Goal: Transaction & Acquisition: Purchase product/service

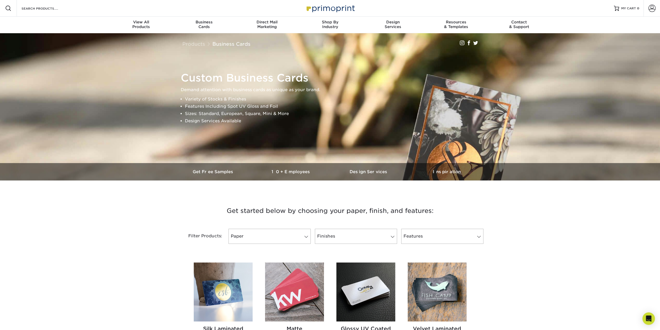
click at [236, 80] on h1 "Custom Business Cards" at bounding box center [333, 78] width 304 height 12
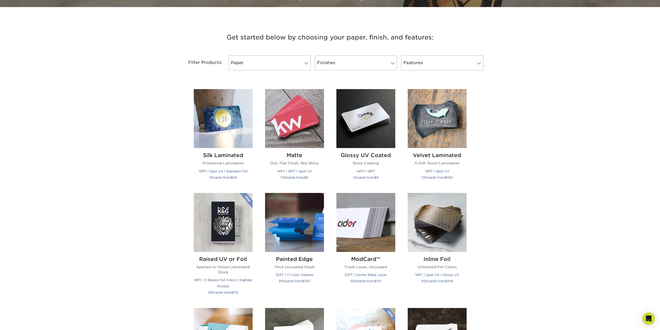
scroll to position [182, 0]
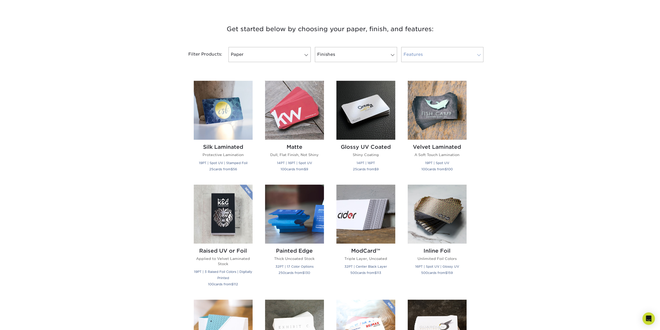
click at [420, 56] on link "Features" at bounding box center [442, 54] width 82 height 15
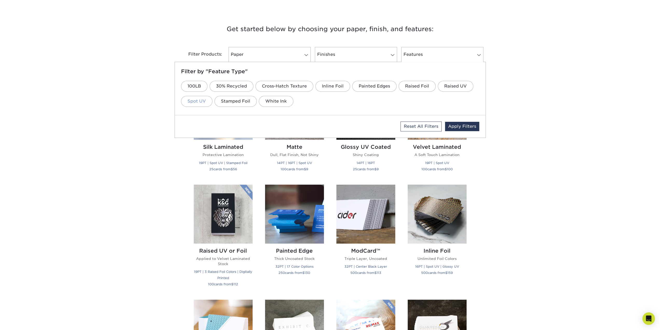
click at [200, 99] on link "Spot UV" at bounding box center [196, 101] width 31 height 11
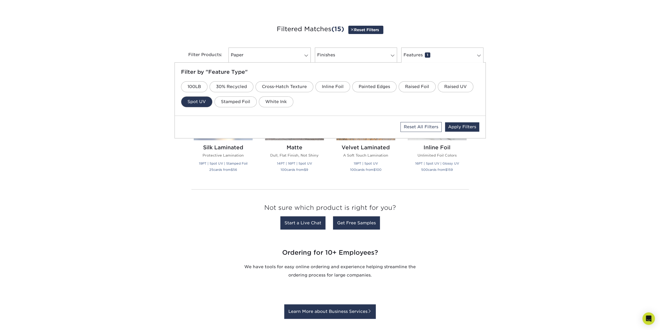
scroll to position [184, 0]
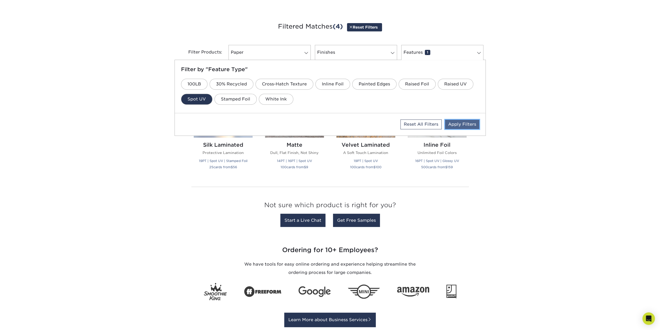
click at [460, 122] on link "Apply Filters" at bounding box center [462, 124] width 34 height 9
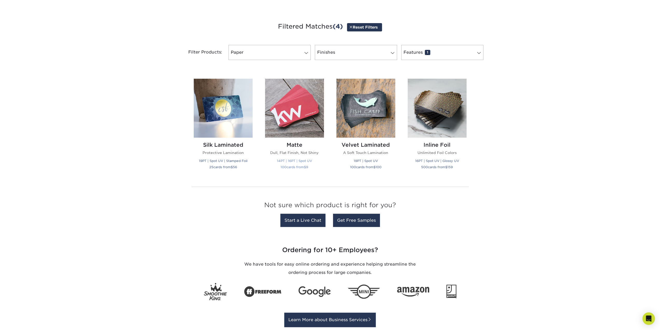
click at [313, 124] on img at bounding box center [294, 108] width 59 height 59
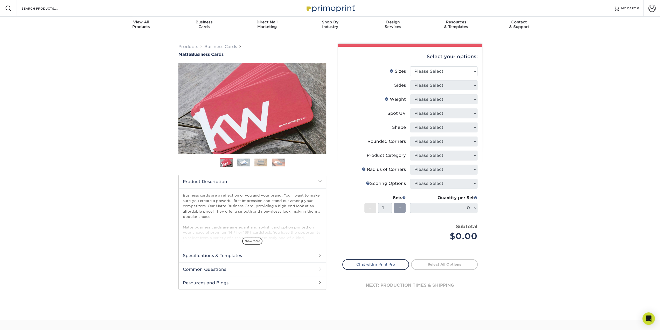
click at [242, 159] on img at bounding box center [243, 162] width 13 height 8
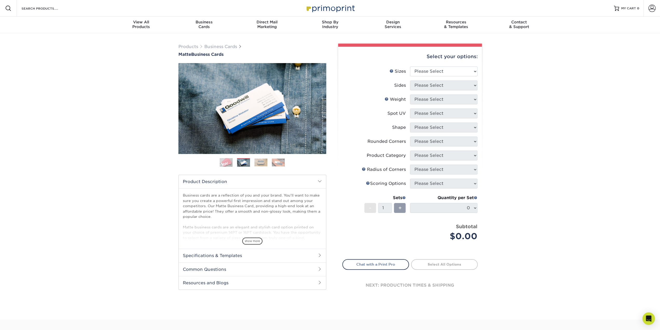
click at [256, 160] on img at bounding box center [261, 162] width 13 height 8
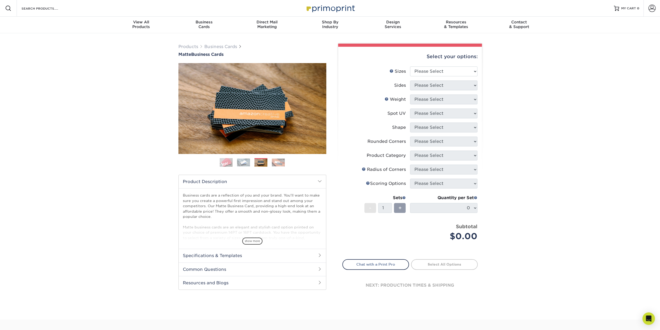
click at [276, 162] on img at bounding box center [278, 162] width 13 height 8
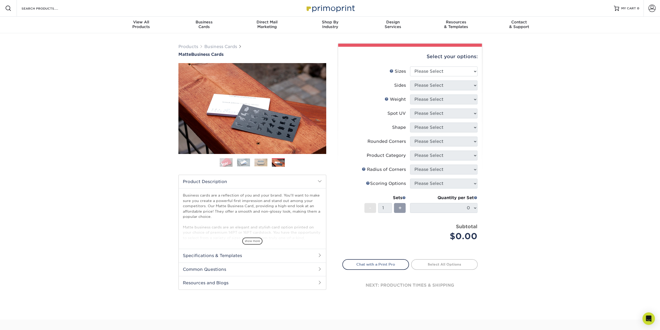
click at [224, 162] on img at bounding box center [226, 162] width 13 height 13
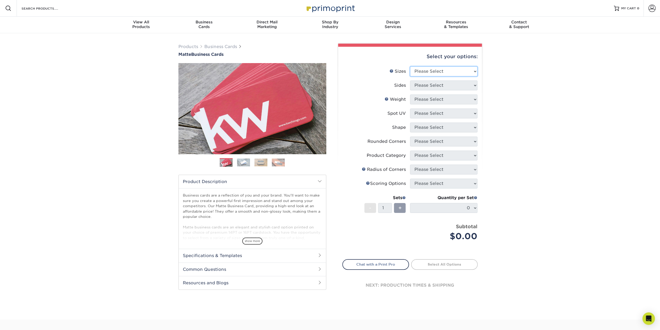
click at [459, 73] on select "Please Select 1.5" x 3.5" - Mini 1.75" x 3.5" - Mini 2" x 2" - Square 2" x 3" -…" at bounding box center [443, 71] width 67 height 10
select select "2.00x3.50"
click at [410, 66] on select "Please Select 1.5" x 3.5" - Mini 1.75" x 3.5" - Mini 2" x 2" - Square 2" x 3" -…" at bounding box center [443, 71] width 67 height 10
click at [447, 86] on select "Please Select Print Both Sides Print Front Only" at bounding box center [443, 85] width 67 height 10
select select "13abbda7-1d64-4f25-8bb2-c179b224825d"
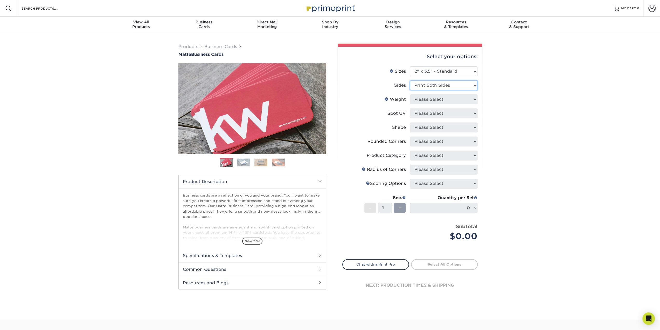
click at [410, 80] on select "Please Select Print Both Sides Print Front Only" at bounding box center [443, 85] width 67 height 10
click at [441, 102] on select "Please Select 16PT 14PT" at bounding box center [443, 99] width 67 height 10
select select "16PT"
click at [410, 94] on select "Please Select 16PT 14PT" at bounding box center [443, 99] width 67 height 10
click at [437, 115] on select "Please Select No Spot UV Front and Back (Both Sides) Front Only Back Only" at bounding box center [443, 113] width 67 height 10
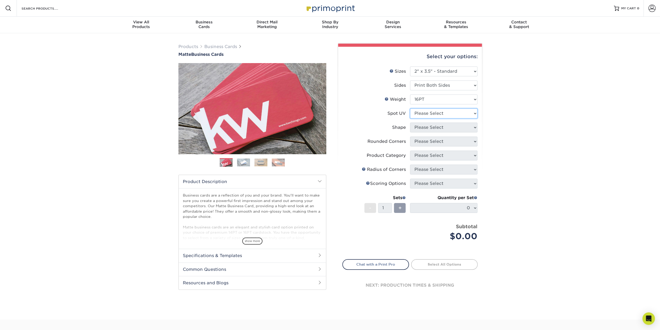
select select "1"
click at [410, 108] on select "Please Select No Spot UV Front and Back (Both Sides) Front Only Back Only" at bounding box center [443, 113] width 67 height 10
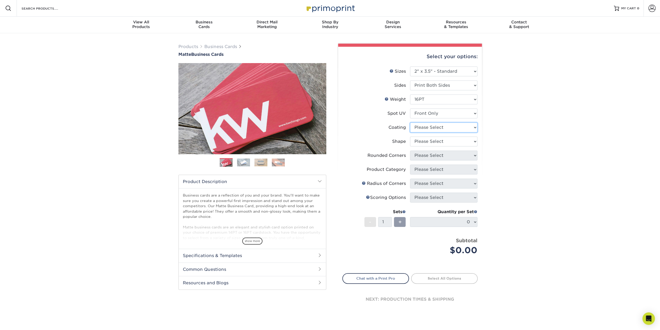
click at [432, 129] on select at bounding box center [443, 127] width 67 height 10
select select "121bb7b5-3b4d-429f-bd8d-bbf80e953313"
click at [410, 122] on select at bounding box center [443, 127] width 67 height 10
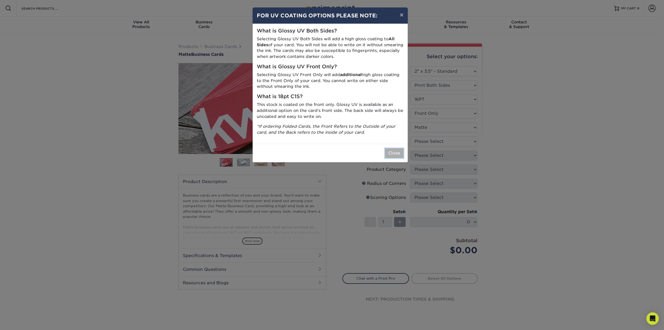
click at [392, 150] on button "Close" at bounding box center [394, 153] width 19 height 10
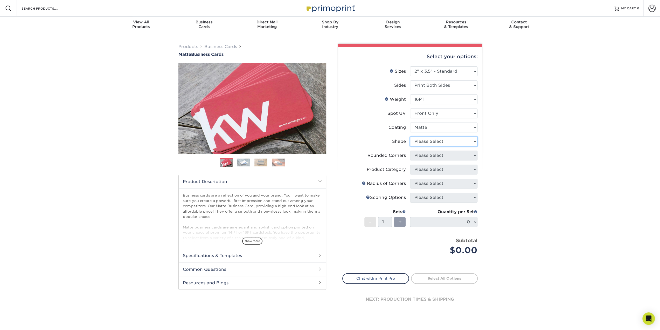
click at [420, 143] on select "Please Select Standard" at bounding box center [443, 141] width 67 height 10
select select "standard"
click at [410, 136] on select "Please Select Standard" at bounding box center [443, 141] width 67 height 10
click at [420, 155] on select "Please Select Yes - Round 2 Corners Yes - Round 4 Corners No" at bounding box center [443, 155] width 67 height 10
select select "0"
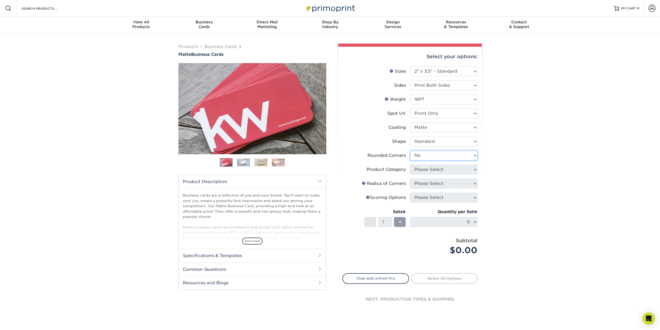
click at [410, 150] on select "Please Select Yes - Round 2 Corners Yes - Round 4 Corners No" at bounding box center [443, 155] width 67 height 10
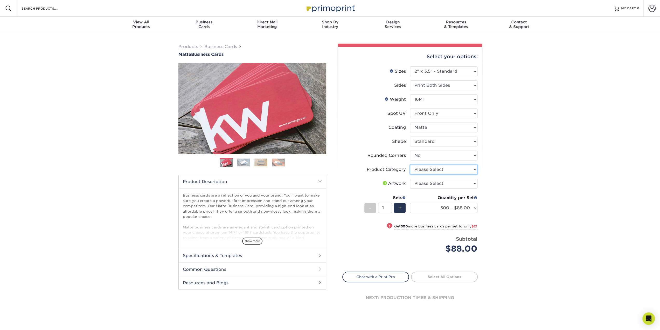
click at [438, 171] on select "Please Select Business Cards" at bounding box center [443, 169] width 67 height 10
select select "3b5148f1-0588-4f88-a218-97bcfdce65c1"
click at [410, 164] on select "Please Select Business Cards" at bounding box center [443, 169] width 67 height 10
click at [436, 184] on select "Please Select I will upload files I need a design - $100" at bounding box center [443, 183] width 67 height 10
select select "upload"
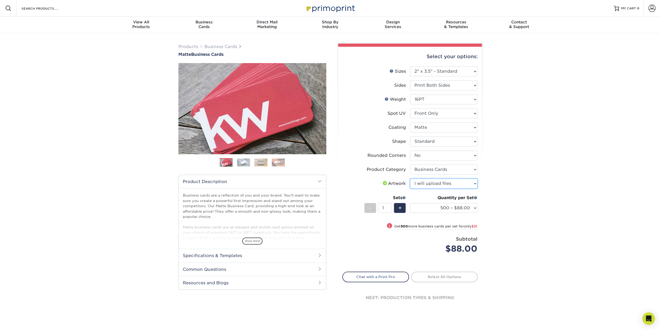
click at [410, 178] on select "Please Select I will upload files I need a design - $100" at bounding box center [443, 183] width 67 height 10
click at [254, 241] on span "show more" at bounding box center [252, 240] width 20 height 7
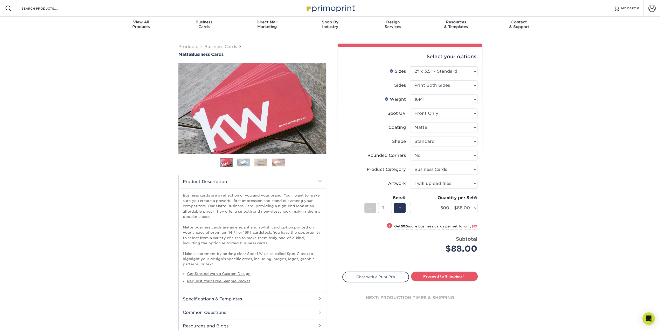
drag, startPoint x: 240, startPoint y: 160, endPoint x: 251, endPoint y: 161, distance: 10.9
click at [240, 160] on img at bounding box center [243, 162] width 13 height 8
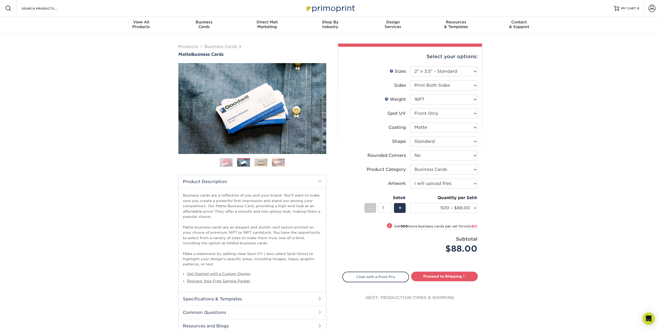
click at [262, 164] on img at bounding box center [261, 162] width 13 height 8
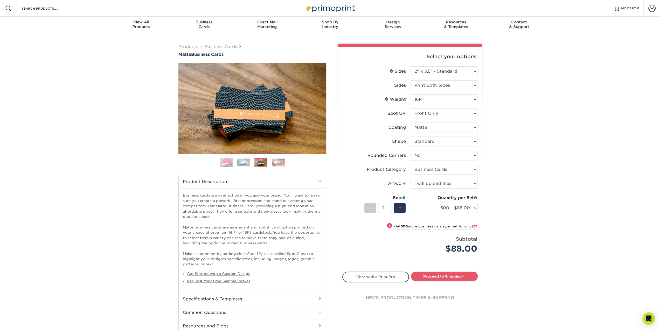
click at [281, 164] on img at bounding box center [278, 162] width 13 height 8
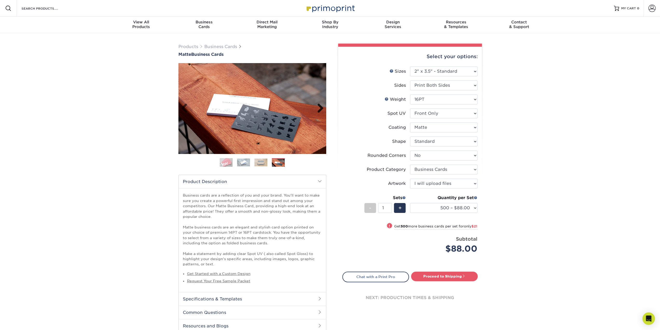
click at [318, 106] on link "Next" at bounding box center [318, 108] width 10 height 10
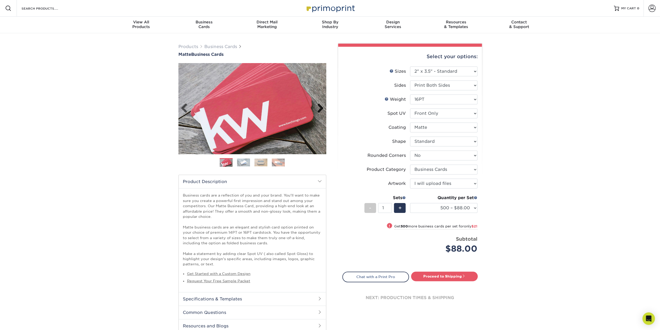
click at [318, 106] on link "Next" at bounding box center [318, 108] width 10 height 10
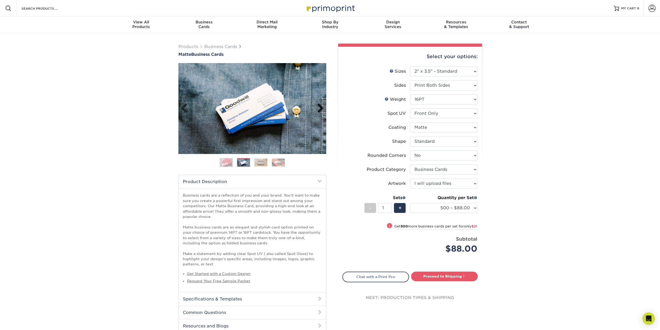
click at [318, 106] on link "Next" at bounding box center [318, 108] width 10 height 10
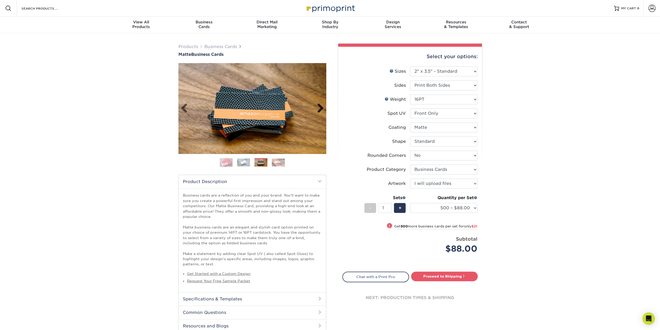
click at [318, 106] on link "Next" at bounding box center [318, 108] width 10 height 10
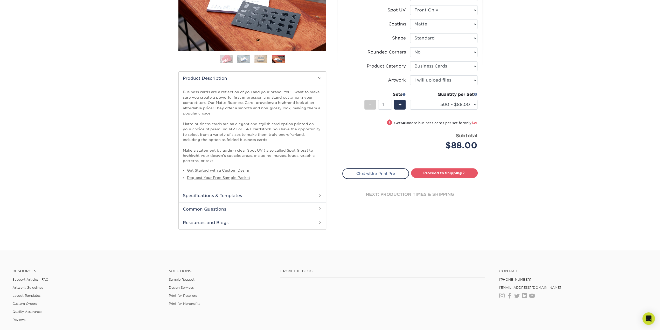
scroll to position [104, 0]
click at [263, 195] on h2 "Specifications & Templates" at bounding box center [252, 194] width 147 height 13
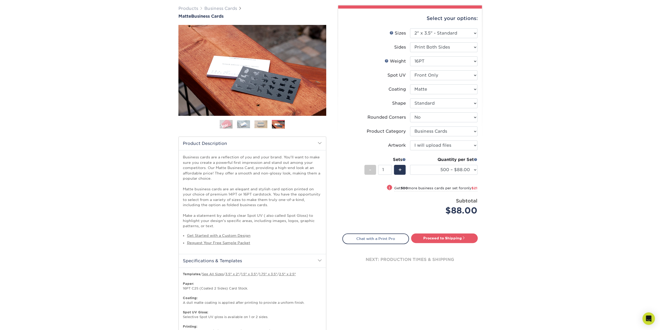
scroll to position [0, 0]
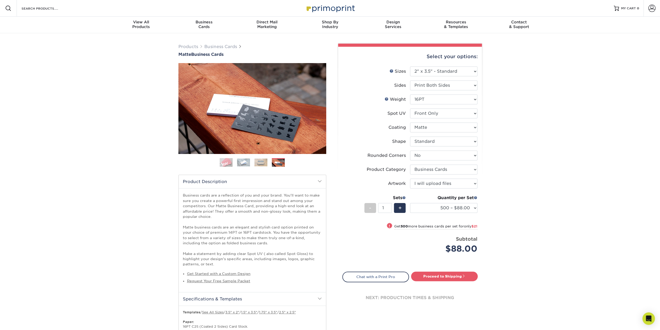
click at [245, 161] on img at bounding box center [243, 162] width 13 height 8
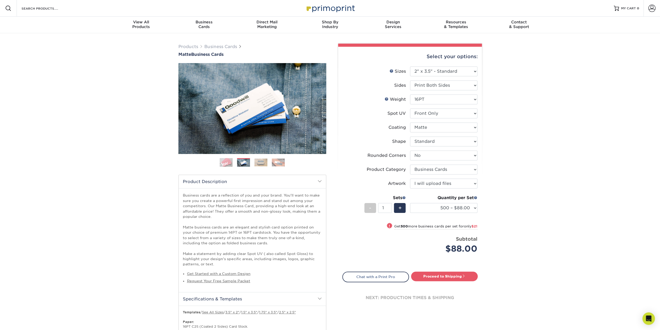
click at [256, 160] on img at bounding box center [261, 162] width 13 height 8
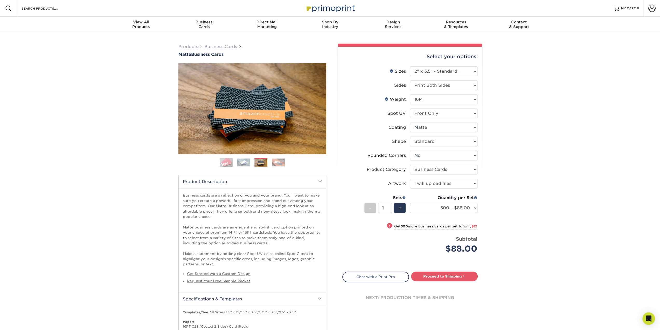
click at [274, 161] on img at bounding box center [278, 162] width 13 height 8
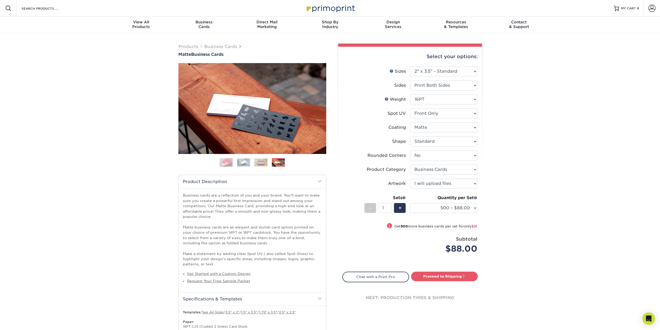
click at [258, 161] on img at bounding box center [261, 162] width 13 height 8
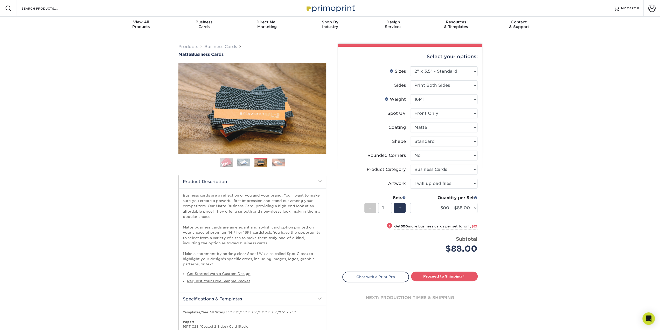
click at [246, 161] on img at bounding box center [243, 162] width 13 height 8
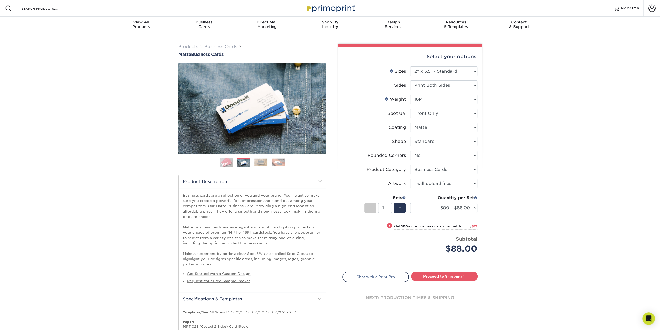
click at [228, 162] on img at bounding box center [226, 162] width 13 height 13
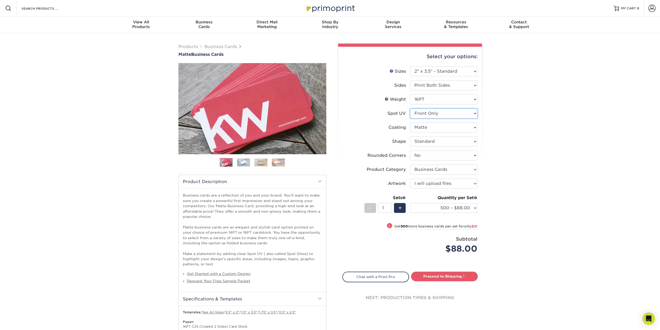
click at [439, 112] on select "Please Select No Spot UV Front and Back (Both Sides) Front Only Back Only" at bounding box center [443, 113] width 67 height 10
select select "0"
click at [410, 108] on select "Please Select No Spot UV Front and Back (Both Sides) Front Only Back Only" at bounding box center [443, 113] width 67 height 10
select select "-1"
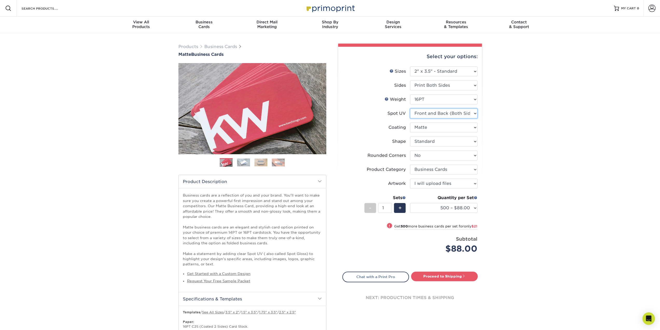
select select
select select "-1"
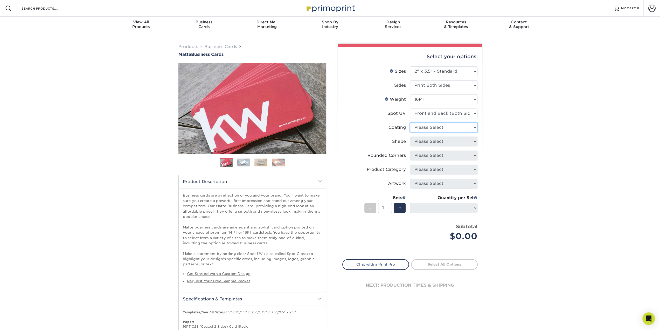
click at [433, 128] on select at bounding box center [443, 127] width 67 height 10
select select "121bb7b5-3b4d-429f-bd8d-bbf80e953313"
click at [410, 122] on select at bounding box center [443, 127] width 67 height 10
select select
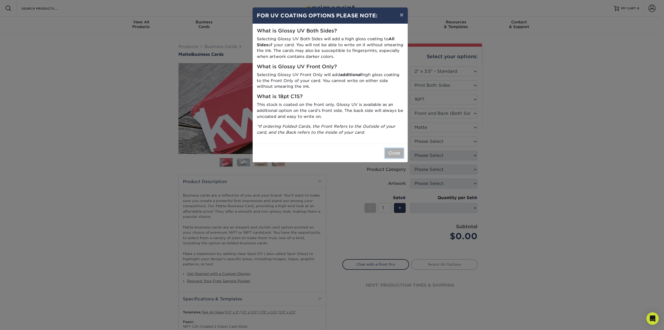
click at [396, 154] on button "Close" at bounding box center [394, 153] width 19 height 10
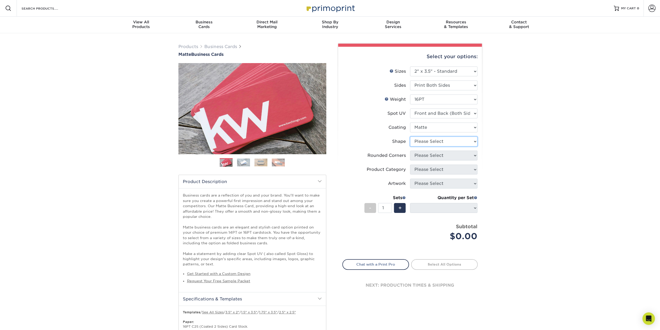
click at [426, 141] on select "Please Select Standard" at bounding box center [443, 141] width 67 height 10
select select "standard"
click at [410, 136] on select "Please Select Standard" at bounding box center [443, 141] width 67 height 10
select select
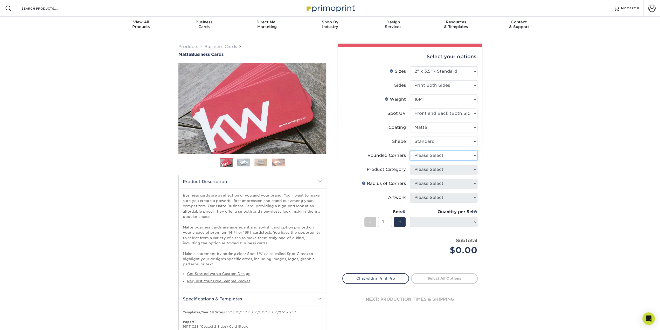
click at [425, 155] on select "Please Select Yes - Round 2 Corners Yes - Round 4 Corners No" at bounding box center [443, 155] width 67 height 10
select select "0"
click at [410, 150] on select "Please Select Yes - Round 2 Corners Yes - Round 4 Corners No" at bounding box center [443, 155] width 67 height 10
select select "-1"
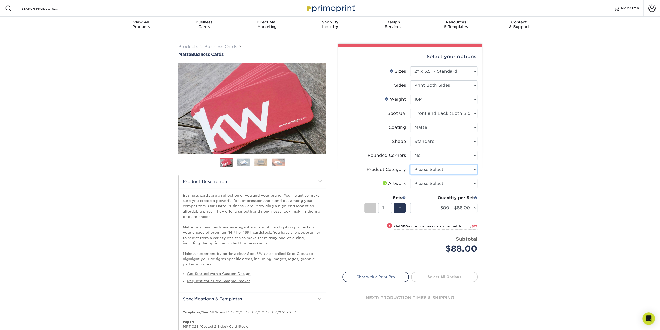
click at [428, 169] on select "Please Select Business Cards" at bounding box center [443, 169] width 67 height 10
select select "3b5148f1-0588-4f88-a218-97bcfdce65c1"
click at [410, 164] on select "Please Select Business Cards" at bounding box center [443, 169] width 67 height 10
click at [430, 183] on select "Please Select I will upload files I need a design - $100" at bounding box center [443, 183] width 67 height 10
select select "upload"
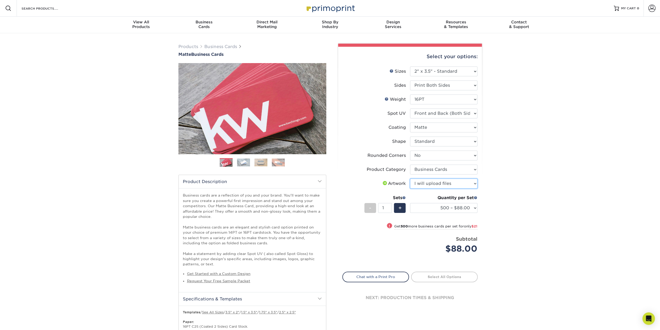
click at [410, 178] on select "Please Select I will upload files I need a design - $100" at bounding box center [443, 183] width 67 height 10
click at [445, 274] on link "Proceed to Shipping" at bounding box center [444, 275] width 67 height 9
type input "Set 1"
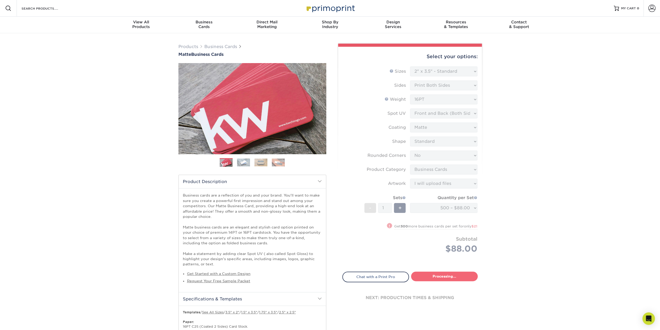
select select "84b0d15f-6b65-4aa4-bc5a-4a65d7730aad"
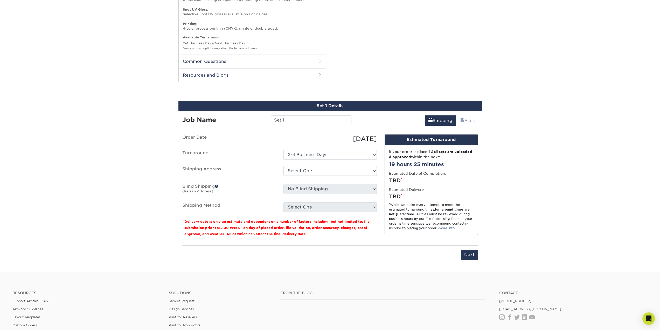
scroll to position [396, 0]
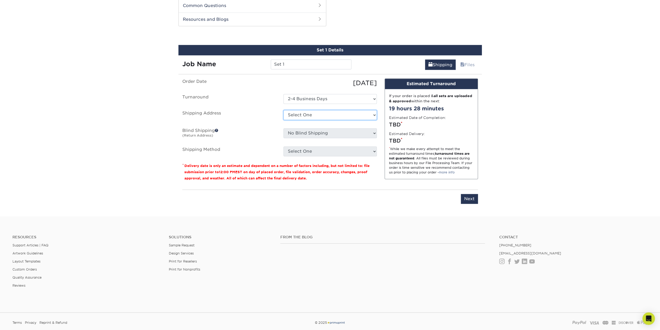
click at [300, 116] on select "Select One + Add New Address - Login" at bounding box center [330, 115] width 93 height 10
select select "newaddress"
click at [284, 110] on select "Select One + Add New Address - Login" at bounding box center [330, 115] width 93 height 10
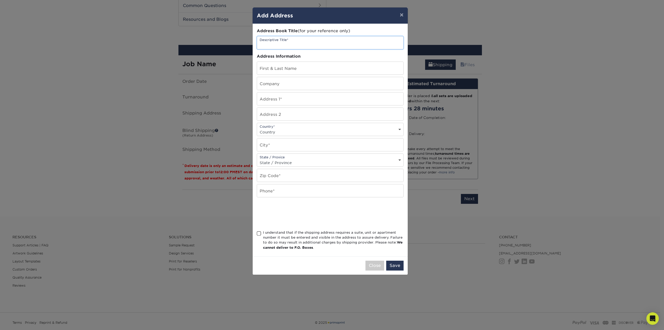
click at [298, 43] on input "text" at bounding box center [330, 42] width 146 height 13
type input "Business Cards"
click at [319, 65] on input "text" at bounding box center [330, 68] width 146 height 13
type input "[PERSON_NAME]"
type input "[STREET_ADDRESS]"
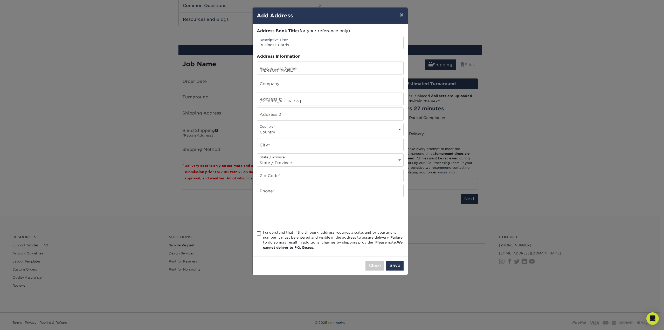
select select "US"
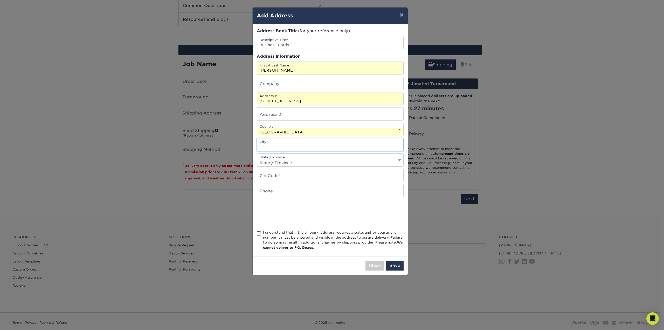
type input "[GEOGRAPHIC_DATA]"
select select "KY"
type input "40507"
type input "8592318780"
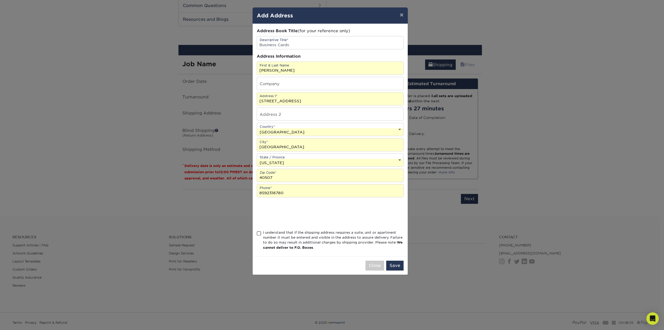
click at [258, 231] on span at bounding box center [259, 233] width 4 height 5
click at [0, 0] on input "I understand that if the shipping address requires a suite, unit or apartment n…" at bounding box center [0, 0] width 0 height 0
click at [392, 264] on button "Save" at bounding box center [394, 265] width 17 height 10
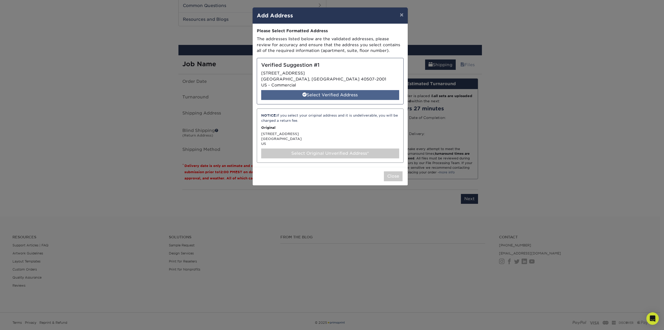
click at [310, 95] on div "Select Verified Address" at bounding box center [330, 95] width 138 height 10
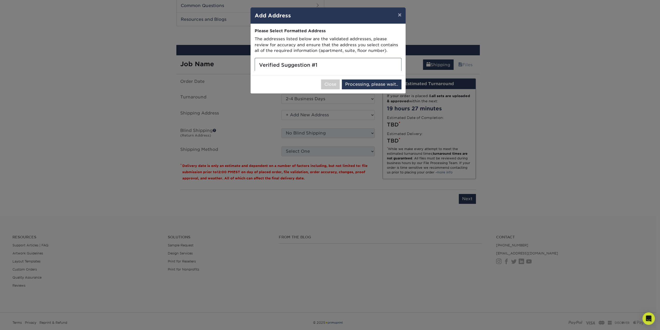
select select "286234"
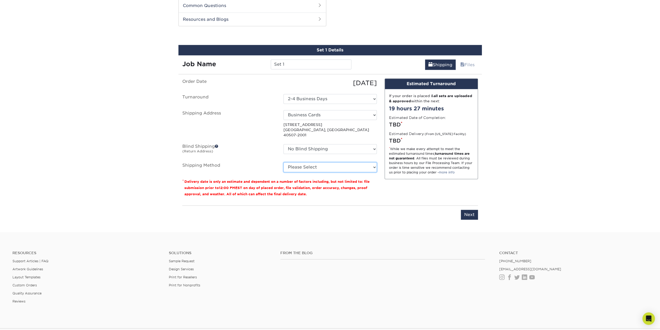
click at [326, 162] on select "Please Select Ground Shipping (+$8.96) 3 Day Shipping Service (+$15.34) 2 Day A…" at bounding box center [330, 167] width 93 height 10
select select "03"
click at [284, 162] on select "Please Select Ground Shipping (+$8.96) 3 Day Shipping Service (+$15.34) 2 Day A…" at bounding box center [330, 167] width 93 height 10
click at [308, 144] on select "No Blind Shipping + Add New Address" at bounding box center [330, 149] width 93 height 10
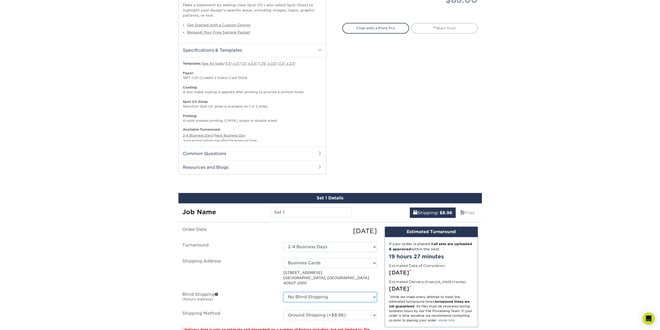
scroll to position [189, 0]
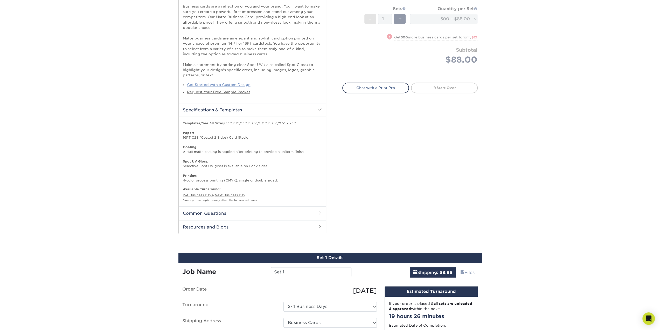
click at [228, 84] on link "Get Started with a Custom Design" at bounding box center [219, 85] width 64 height 4
click at [232, 121] on link "3.5" x 2"" at bounding box center [232, 123] width 14 height 4
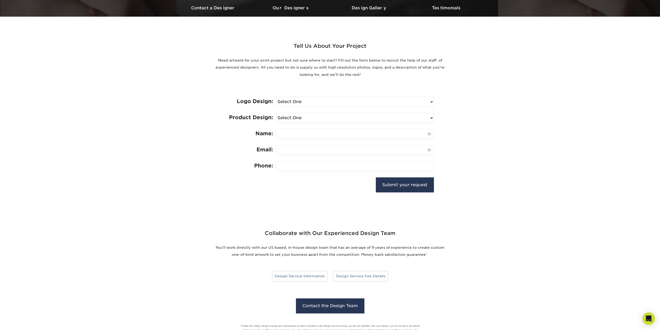
scroll to position [182, 0]
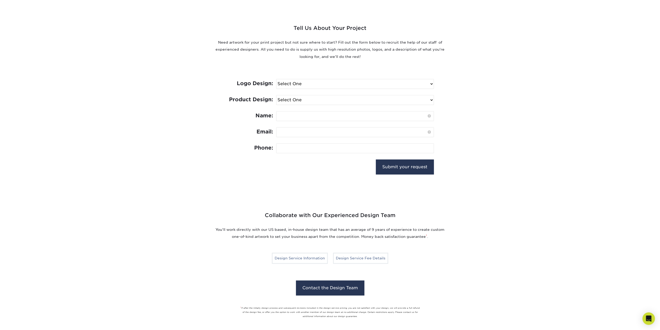
click at [433, 82] on select "Select One I need a logo design: $300 No thank you" at bounding box center [355, 83] width 157 height 9
click at [468, 91] on div "Tell Us About Your Project Need artwork for your print project but not sure whe…" at bounding box center [330, 92] width 311 height 187
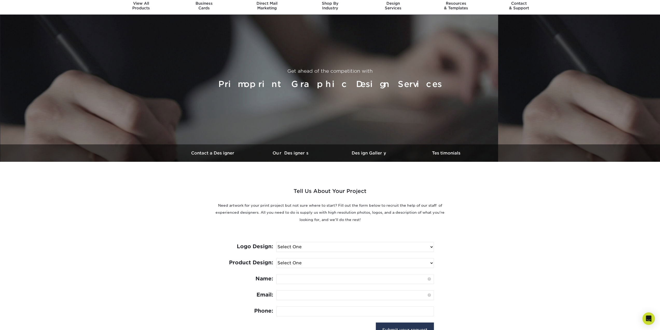
scroll to position [0, 0]
